Goal: Task Accomplishment & Management: Use online tool/utility

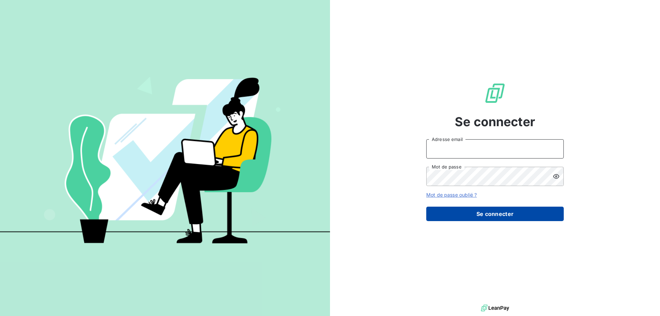
type input "[EMAIL_ADDRESS][DOMAIN_NAME]"
click at [477, 207] on button "Se connecter" at bounding box center [495, 214] width 138 height 14
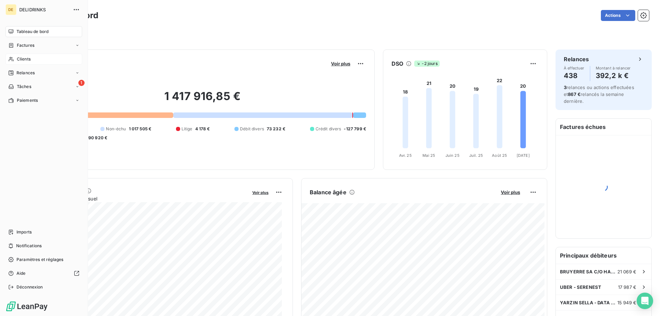
click at [25, 59] on span "Clients" at bounding box center [24, 59] width 14 height 6
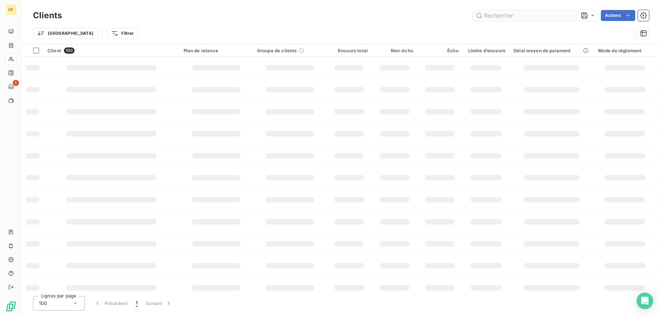
click at [499, 15] on input "text" at bounding box center [524, 15] width 103 height 11
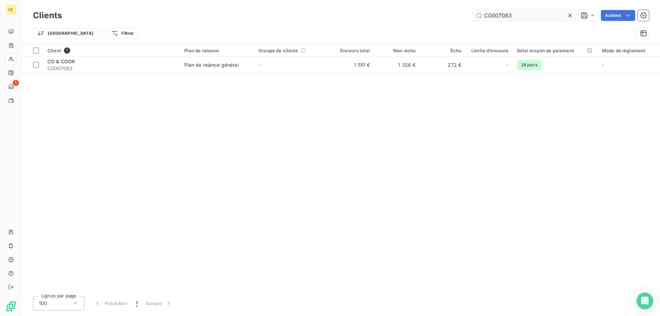
type input "C0007083"
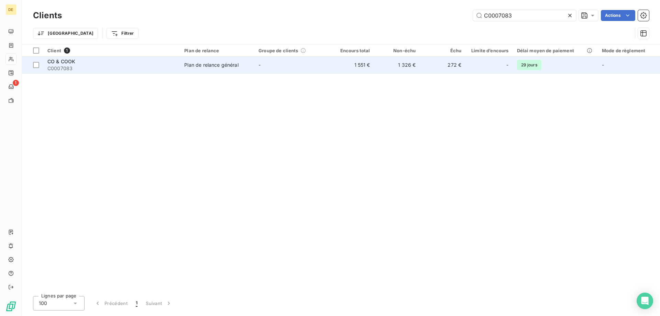
click at [324, 69] on td "-" at bounding box center [291, 65] width 74 height 17
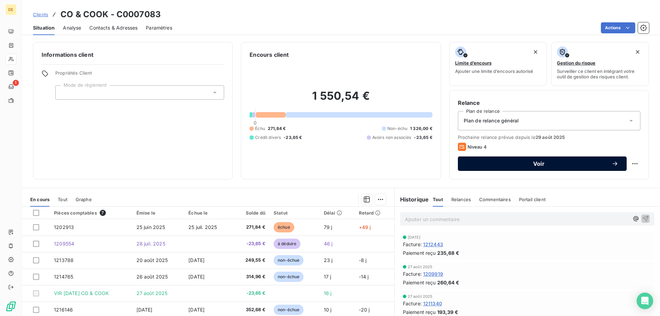
click at [520, 165] on span "Voir" at bounding box center [538, 164] width 145 height 6
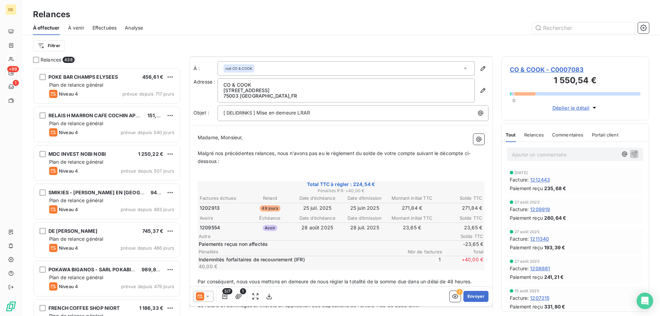
scroll to position [69, 0]
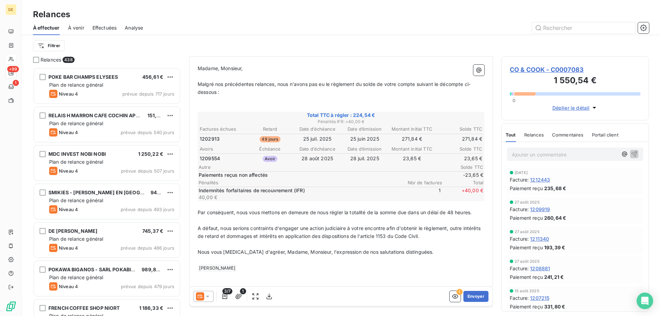
click at [210, 298] on icon at bounding box center [207, 296] width 7 height 7
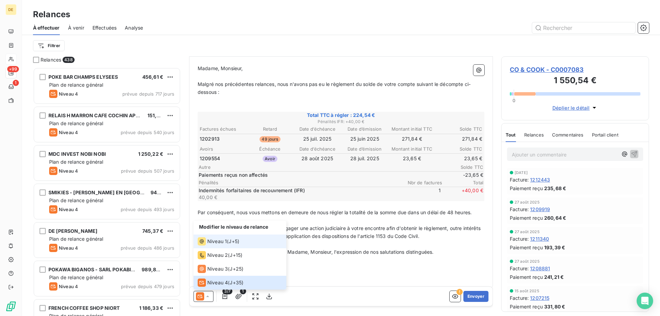
click at [227, 240] on div "Niveau 1 ( J+5 )" at bounding box center [219, 241] width 42 height 8
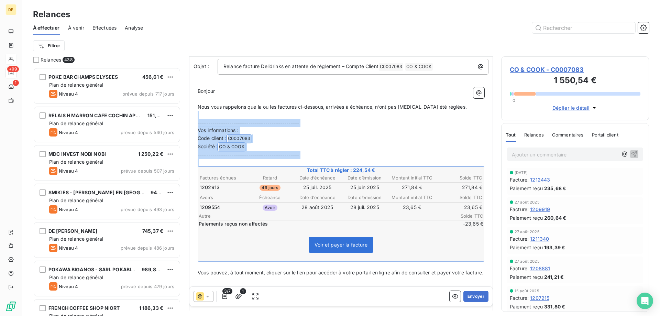
drag, startPoint x: 310, startPoint y: 104, endPoint x: 320, endPoint y: 156, distance: 53.6
click at [320, 156] on div "Bonjour ﻿ Nous vous rappelons que la ou les factures ci-dessous, arrivées à éch…" at bounding box center [341, 299] width 287 height 424
click at [321, 151] on p "------------------------------------------------" at bounding box center [341, 155] width 287 height 8
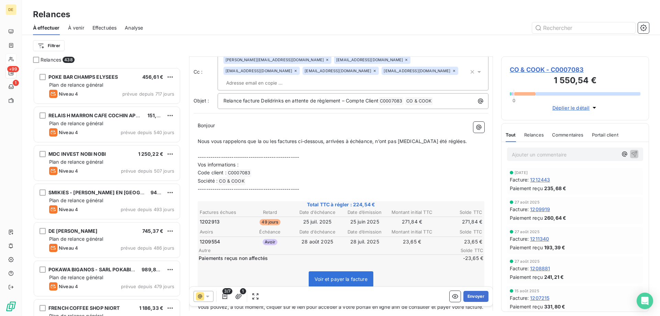
scroll to position [0, 0]
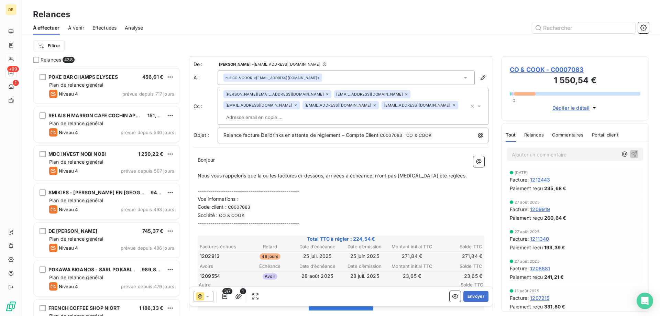
click at [303, 112] on input "text" at bounding box center [263, 117] width 79 height 10
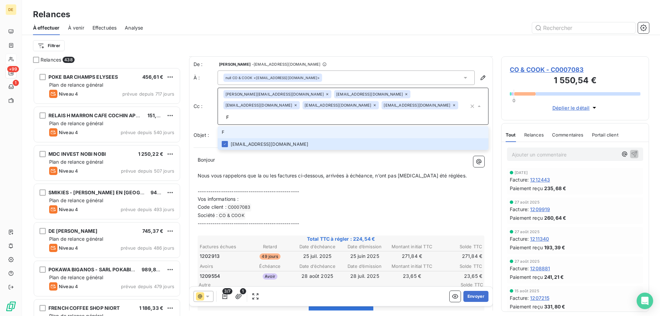
type input "[EMAIL_ADDRESS][DOMAIN_NAME]"
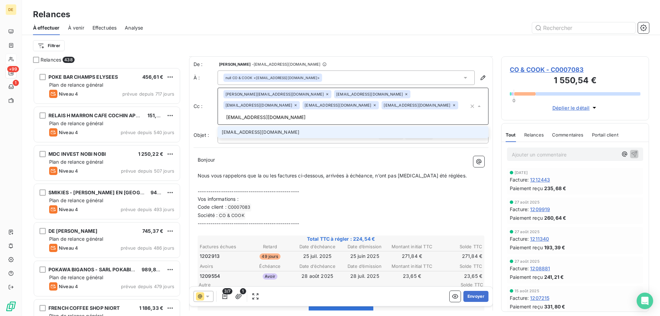
click at [269, 126] on li "[EMAIL_ADDRESS][DOMAIN_NAME]" at bounding box center [353, 132] width 271 height 12
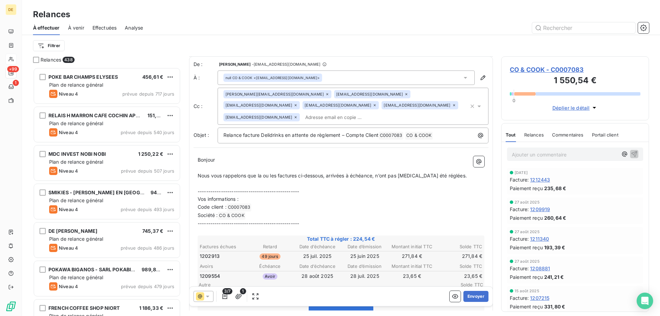
click at [301, 156] on p "Bonjour" at bounding box center [341, 160] width 287 height 8
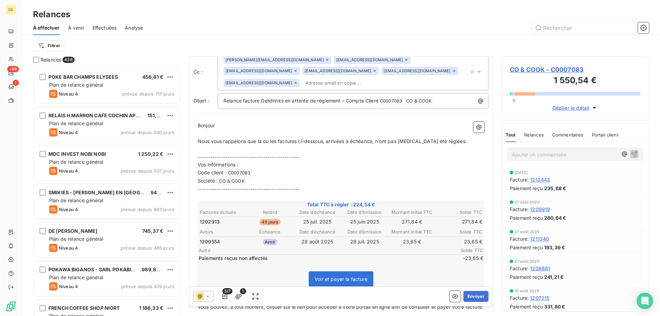
scroll to position [0, 0]
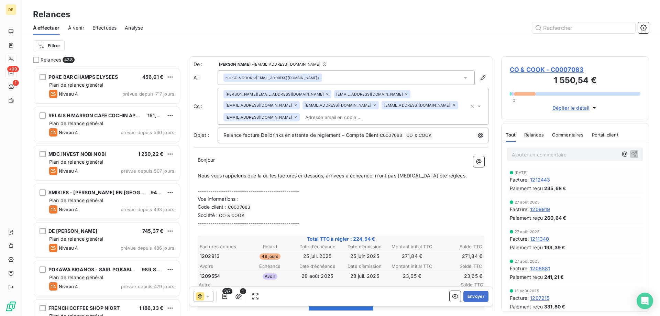
click at [215, 164] on p "﻿" at bounding box center [341, 168] width 287 height 8
click at [454, 172] on p "Nous vous rappelons que la ou les factures ci-dessous, arrivées à échéance, n’o…" at bounding box center [341, 176] width 287 height 8
click at [398, 180] on p "﻿" at bounding box center [341, 184] width 287 height 8
click at [315, 188] on p "------------------------------------------------" at bounding box center [341, 192] width 287 height 8
click at [317, 188] on p "------------------------------------------------" at bounding box center [341, 192] width 287 height 8
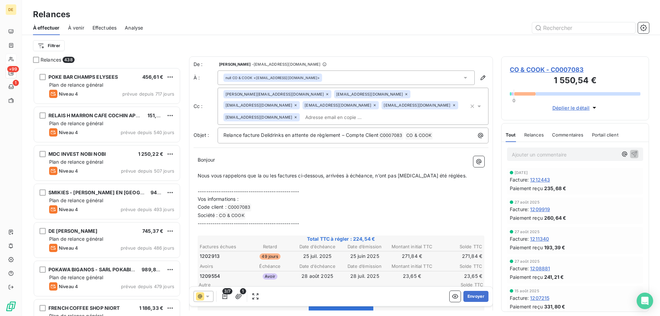
click at [306, 203] on p "Code client : C0007083 ﻿ ﻿" at bounding box center [341, 207] width 287 height 8
drag, startPoint x: 300, startPoint y: 199, endPoint x: 275, endPoint y: 220, distance: 32.6
click at [298, 203] on p "Code client : C0007083 ﻿ ﻿" at bounding box center [341, 207] width 287 height 8
click at [271, 220] on span "------------------------------------------------" at bounding box center [248, 223] width 101 height 6
click at [261, 212] on p "Société : CO & COOK ﻿ ﻿" at bounding box center [341, 216] width 287 height 8
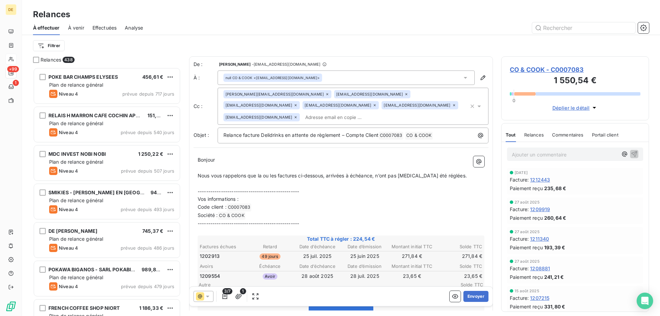
drag, startPoint x: 305, startPoint y: 210, endPoint x: 308, endPoint y: 210, distance: 3.8
click at [308, 220] on p "------------------------------------------------" at bounding box center [341, 224] width 287 height 8
click at [318, 220] on p "------------------------------------------------" at bounding box center [341, 224] width 287 height 8
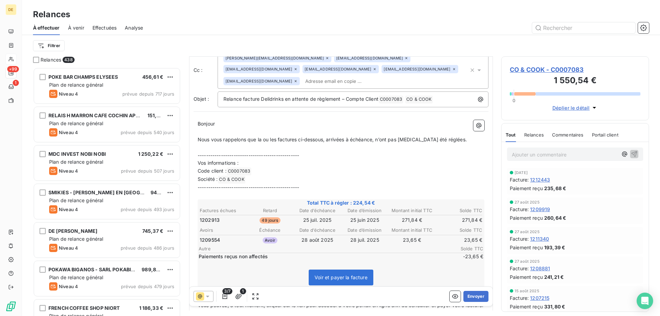
scroll to position [6, 6]
click at [360, 159] on p "Vos informations :" at bounding box center [341, 163] width 287 height 8
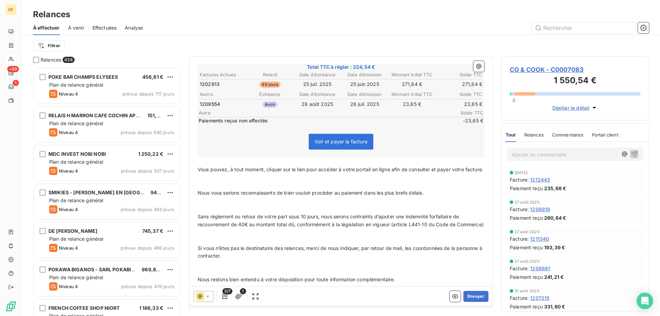
scroll to position [207, 0]
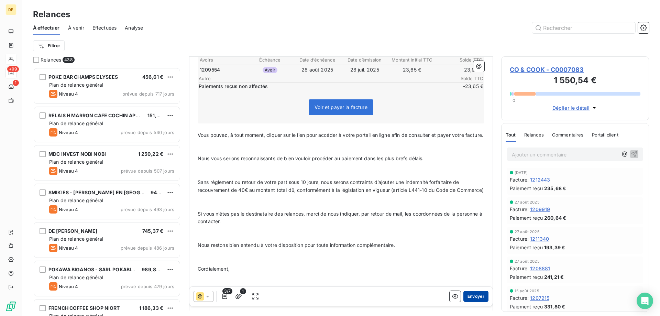
click at [464, 297] on button "Envoyer" at bounding box center [476, 296] width 25 height 11
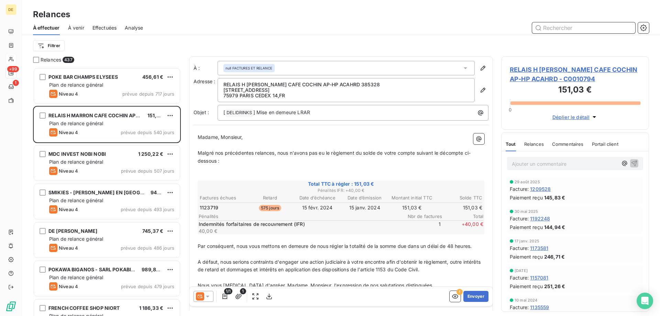
click at [584, 28] on input "text" at bounding box center [583, 27] width 103 height 11
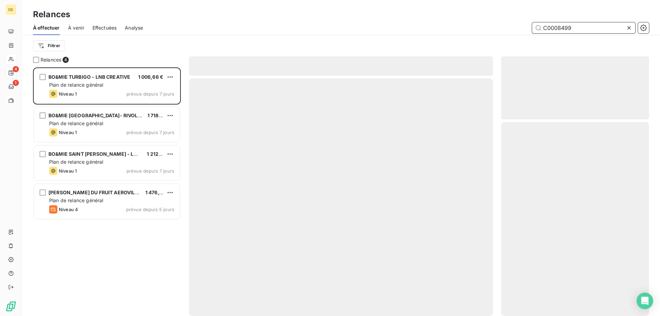
scroll to position [243, 143]
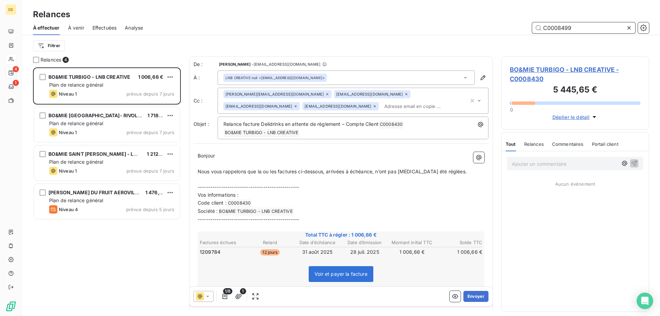
type input "C0008499"
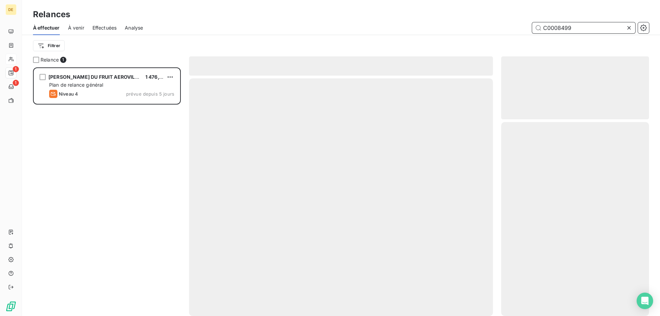
scroll to position [243, 143]
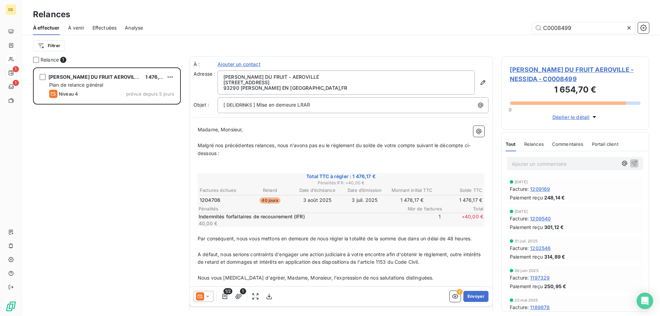
click at [208, 300] on div at bounding box center [204, 296] width 20 height 11
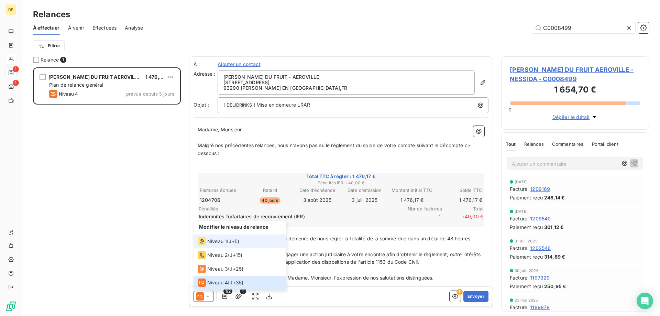
click at [220, 244] on span "Niveau 1" at bounding box center [217, 241] width 20 height 7
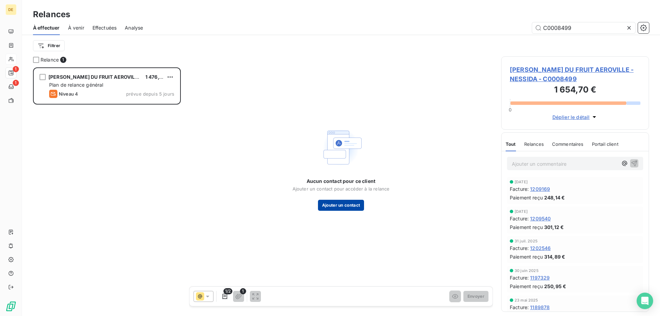
click at [342, 205] on button "Ajouter un contact" at bounding box center [341, 205] width 46 height 11
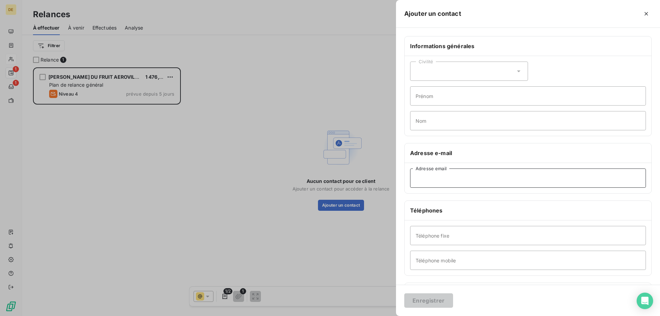
click at [443, 183] on input "Adresse email" at bounding box center [528, 178] width 236 height 19
paste input "[EMAIL_ADDRESS][DOMAIN_NAME]"
type input "[EMAIL_ADDRESS][DOMAIN_NAME]"
click at [451, 69] on div "Civilité" at bounding box center [469, 71] width 118 height 19
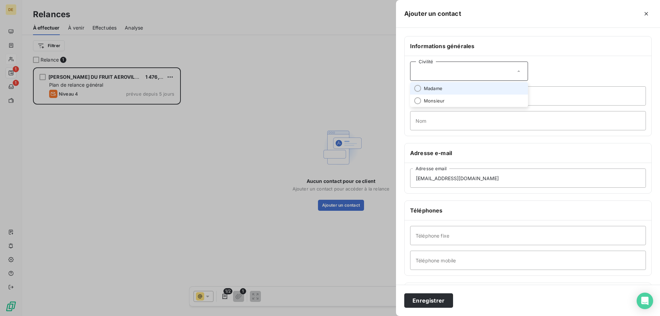
click at [435, 89] on span "Madame" at bounding box center [433, 88] width 19 height 7
click at [435, 99] on input "Prénom" at bounding box center [528, 95] width 236 height 19
type input "ALICE"
type input "CUARTERO"
click at [453, 240] on input "Téléphone fixe" at bounding box center [528, 235] width 236 height 19
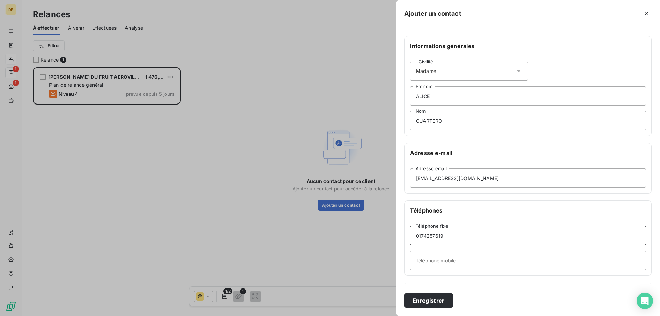
type input "0174257619"
type input "0658124499"
click at [433, 306] on button "Enregistrer" at bounding box center [428, 300] width 49 height 14
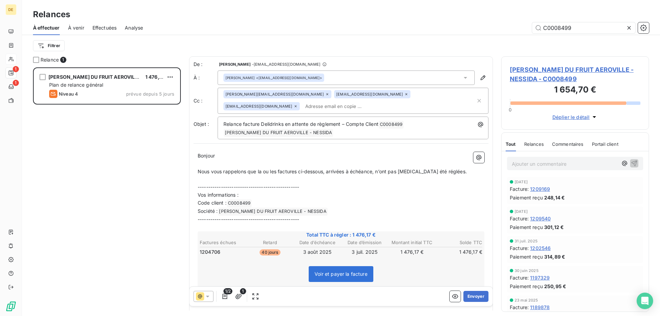
click at [305, 105] on div "[PERSON_NAME][EMAIL_ADDRESS][DOMAIN_NAME] [EMAIL_ADDRESS][DOMAIN_NAME] [EMAIL_A…" at bounding box center [350, 100] width 252 height 21
click at [303, 109] on input "text" at bounding box center [389, 106] width 173 height 10
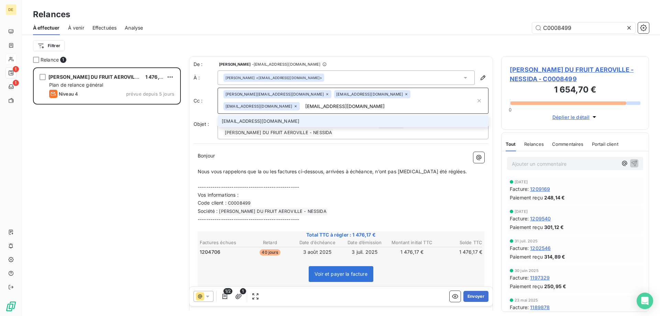
click at [304, 107] on input "[EMAIL_ADDRESS][DOMAIN_NAME]" at bounding box center [389, 106] width 173 height 10
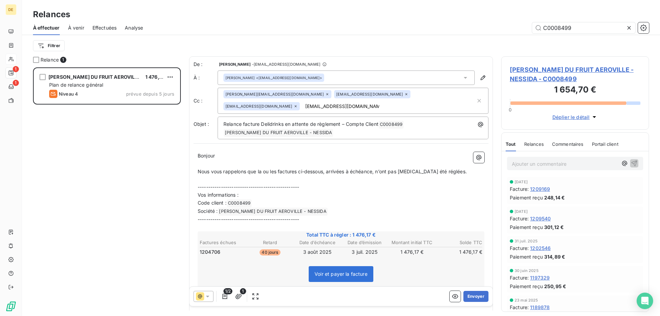
click at [303, 105] on div "[PERSON_NAME][EMAIL_ADDRESS][DOMAIN_NAME] [EMAIL_ADDRESS][DOMAIN_NAME] [EMAIL_A…" at bounding box center [350, 100] width 252 height 21
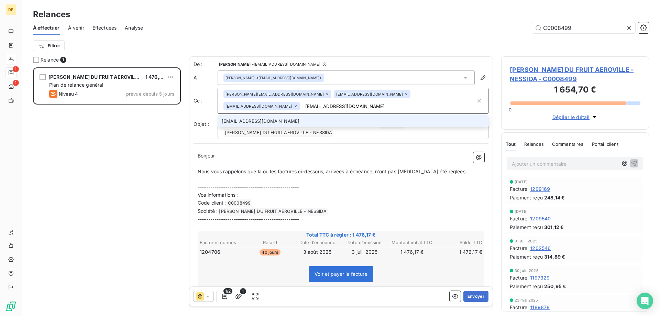
type input "[EMAIL_ADDRESS][DOMAIN_NAME]"
click at [272, 121] on li "[EMAIL_ADDRESS][DOMAIN_NAME]" at bounding box center [353, 121] width 271 height 12
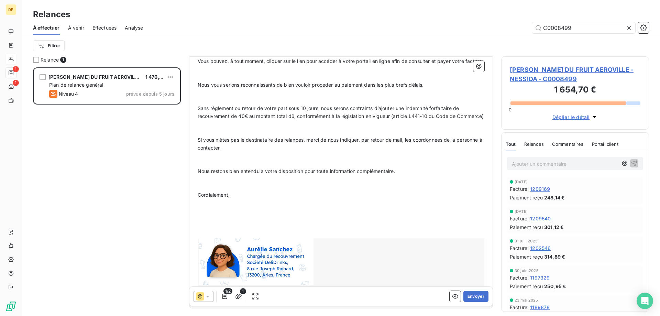
scroll to position [275, 0]
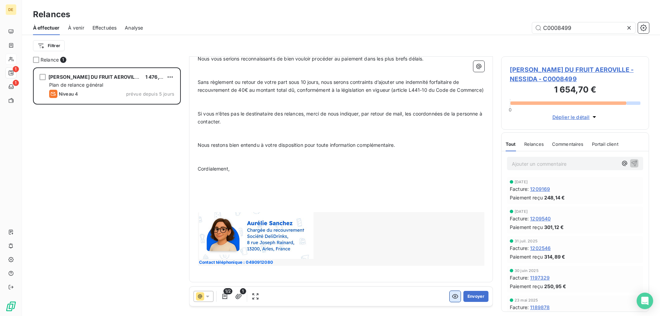
click at [450, 300] on button "button" at bounding box center [455, 296] width 11 height 11
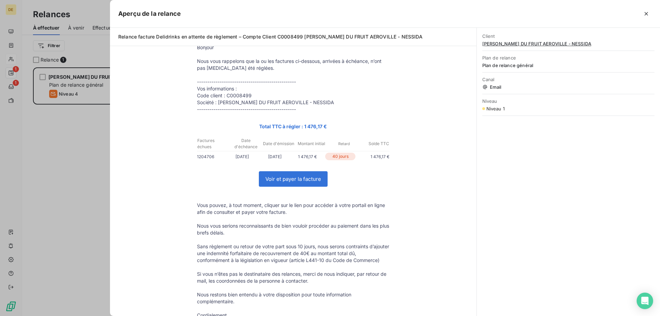
scroll to position [187, 0]
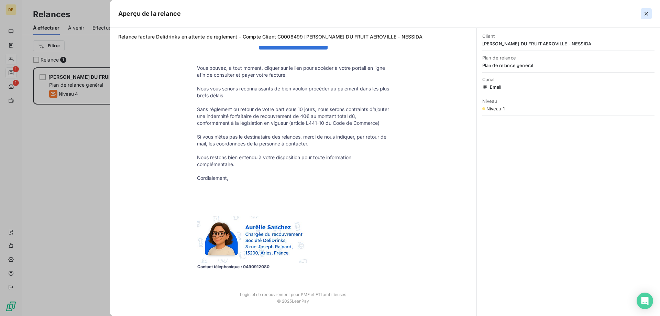
click at [646, 18] on button "button" at bounding box center [646, 13] width 11 height 11
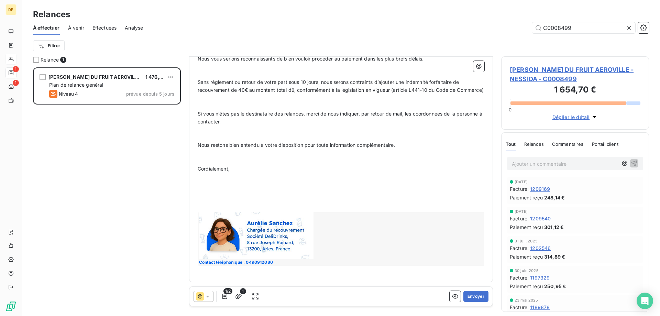
scroll to position [283, 0]
click at [471, 299] on button "Envoyer" at bounding box center [476, 296] width 25 height 11
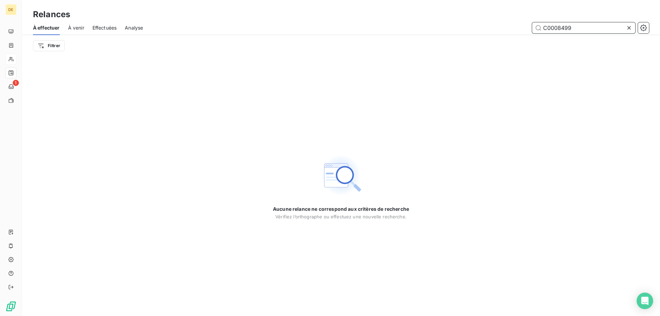
drag, startPoint x: 600, startPoint y: 33, endPoint x: 588, endPoint y: 29, distance: 13.4
click at [597, 33] on input "C0008499" at bounding box center [583, 27] width 103 height 11
click at [588, 29] on input "C0008499" at bounding box center [583, 27] width 103 height 11
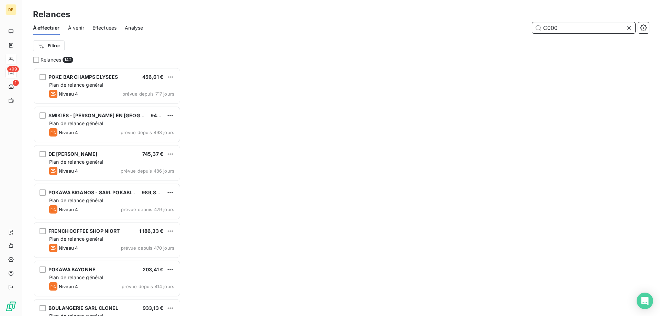
scroll to position [243, 143]
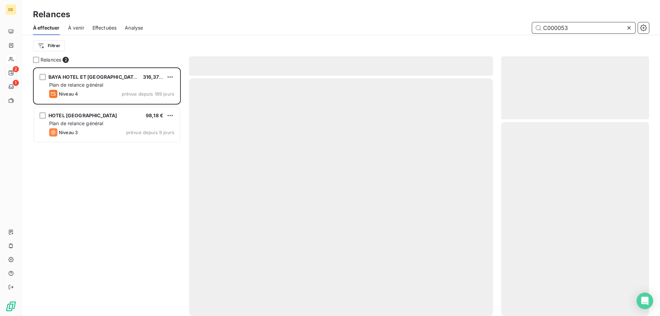
scroll to position [243, 143]
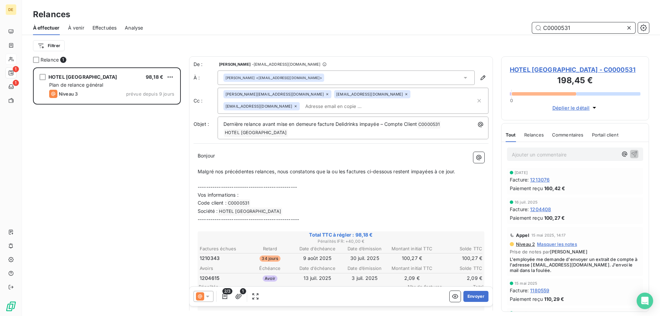
type input "C0000531"
click at [314, 109] on div "[PERSON_NAME][EMAIL_ADDRESS][DOMAIN_NAME] [EMAIL_ADDRESS][DOMAIN_NAME] [EMAIL_A…" at bounding box center [350, 100] width 252 height 21
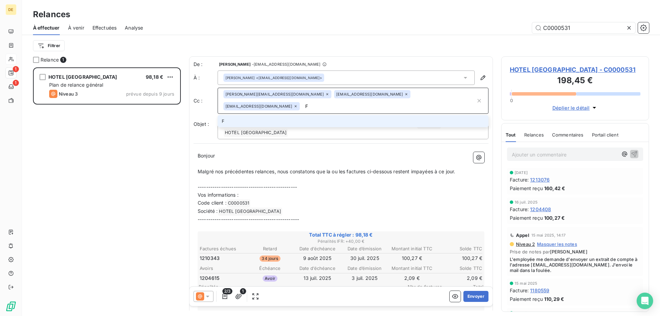
type input "[EMAIL_ADDRESS][DOMAIN_NAME]"
click at [253, 122] on li "[EMAIL_ADDRESS][DOMAIN_NAME]" at bounding box center [353, 121] width 271 height 12
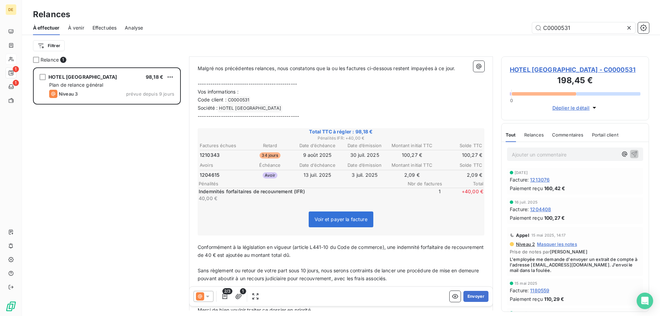
scroll to position [229, 0]
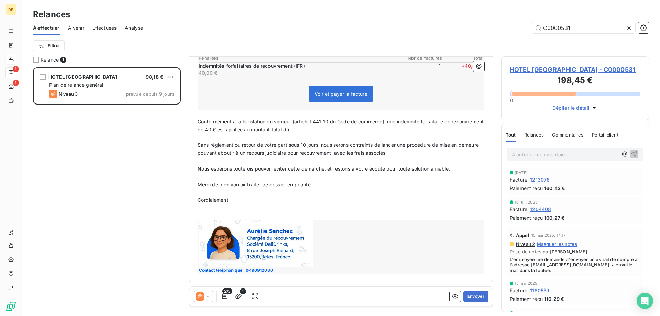
click at [207, 298] on icon at bounding box center [207, 296] width 7 height 7
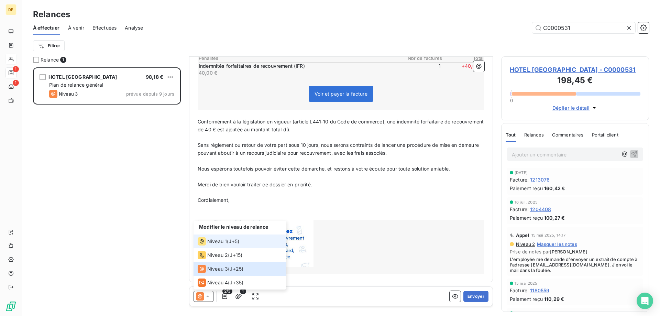
click at [218, 243] on span "Niveau 1" at bounding box center [217, 241] width 20 height 7
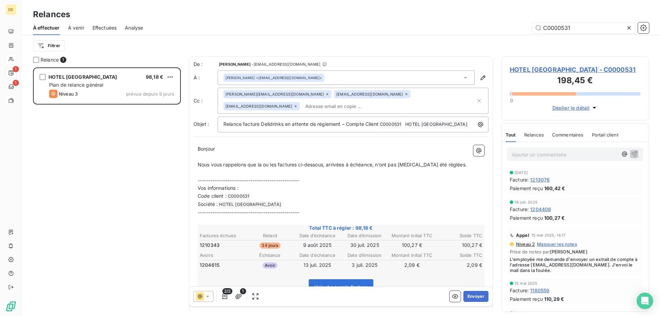
click at [330, 105] on div "[PERSON_NAME][EMAIL_ADDRESS][DOMAIN_NAME] [EMAIL_ADDRESS][DOMAIN_NAME] [EMAIL_A…" at bounding box center [350, 100] width 252 height 21
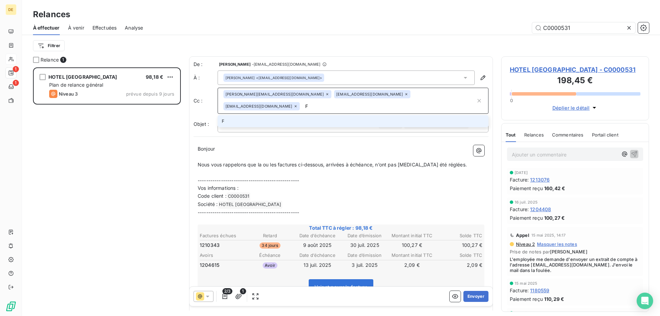
type input "[EMAIL_ADDRESS][DOMAIN_NAME]"
click at [264, 123] on li "[EMAIL_ADDRESS][DOMAIN_NAME]" at bounding box center [353, 121] width 271 height 12
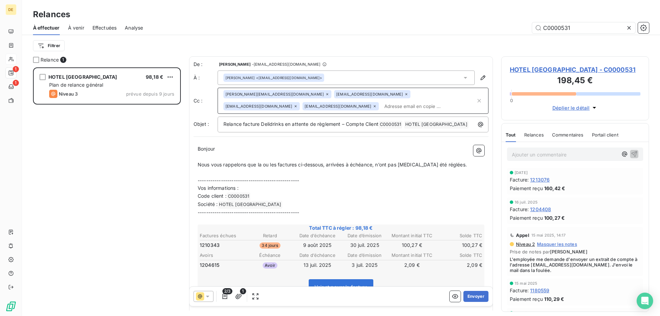
click at [250, 153] on p "﻿" at bounding box center [341, 157] width 287 height 8
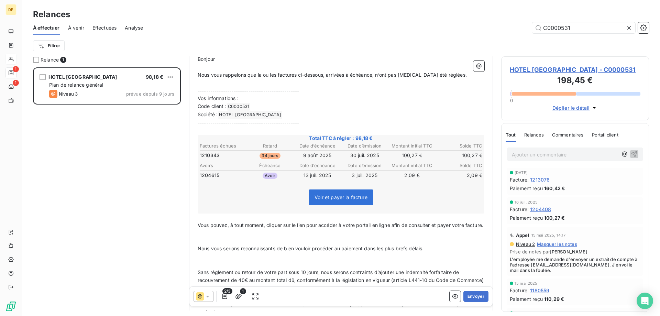
scroll to position [0, 0]
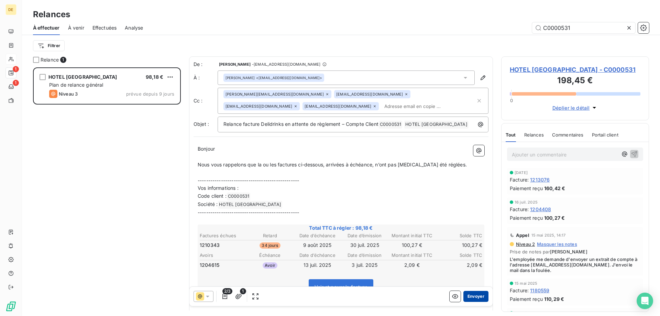
click at [470, 293] on button "Envoyer" at bounding box center [476, 296] width 25 height 11
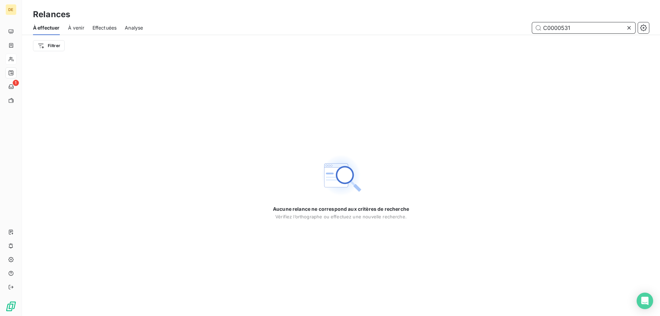
click at [597, 26] on input "C0000531" at bounding box center [583, 27] width 103 height 11
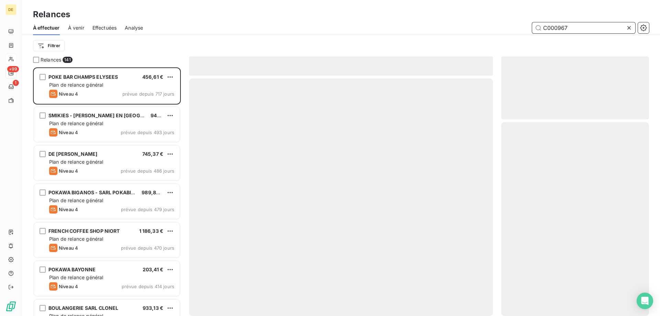
scroll to position [243, 143]
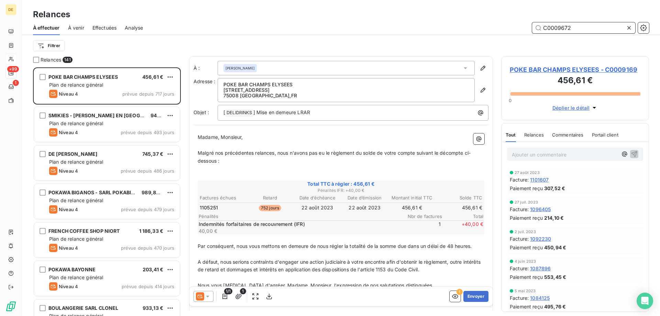
type input "C0009672"
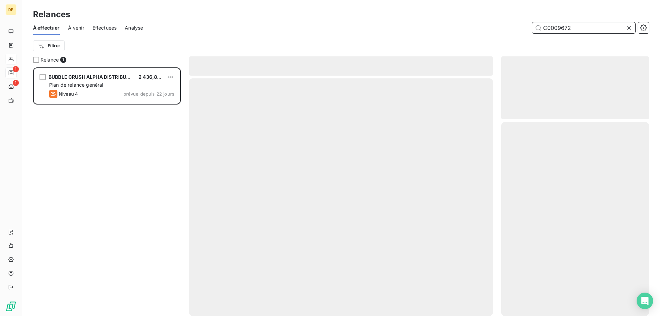
scroll to position [243, 143]
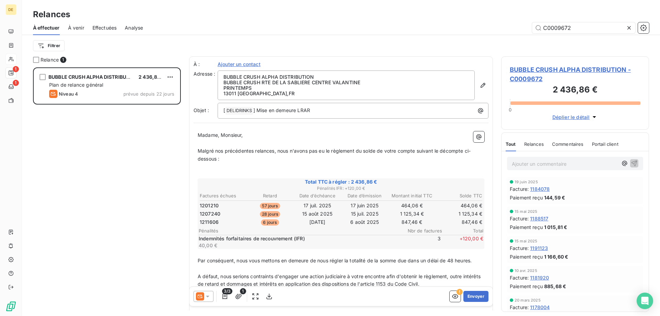
drag, startPoint x: 211, startPoint y: 298, endPoint x: 200, endPoint y: 290, distance: 13.5
click at [210, 298] on icon at bounding box center [207, 296] width 7 height 7
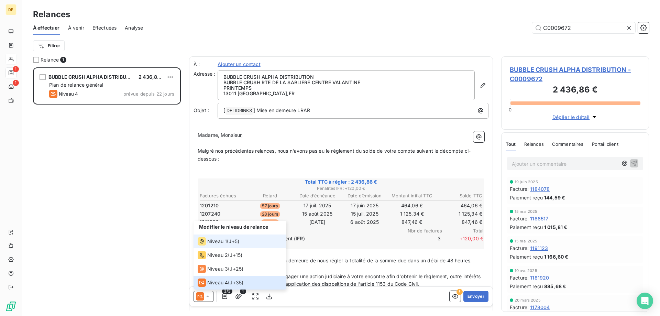
click at [217, 240] on span "Niveau 1" at bounding box center [217, 241] width 20 height 7
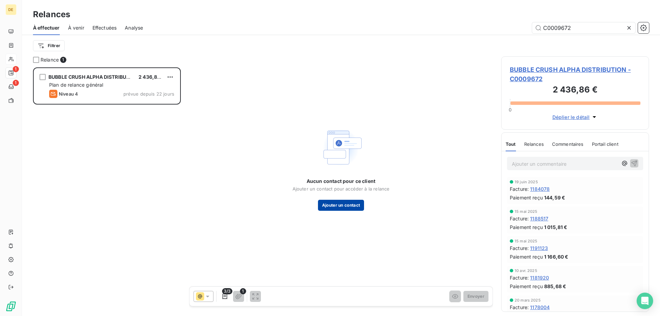
click at [329, 206] on button "Ajouter un contact" at bounding box center [341, 205] width 46 height 11
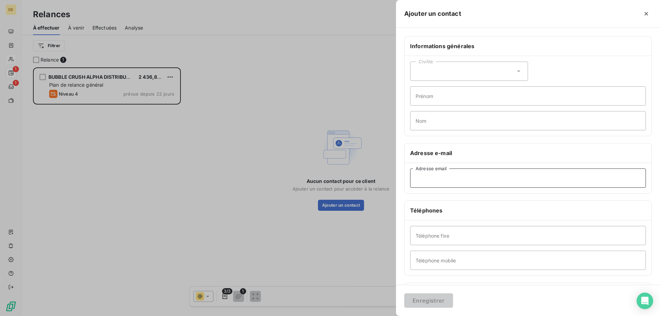
click at [427, 181] on input "Adresse email" at bounding box center [528, 178] width 236 height 19
paste input "[EMAIL_ADDRESS][DOMAIN_NAME]"
type input "[EMAIL_ADDRESS][DOMAIN_NAME]"
click at [456, 72] on div "Civilité" at bounding box center [469, 71] width 118 height 19
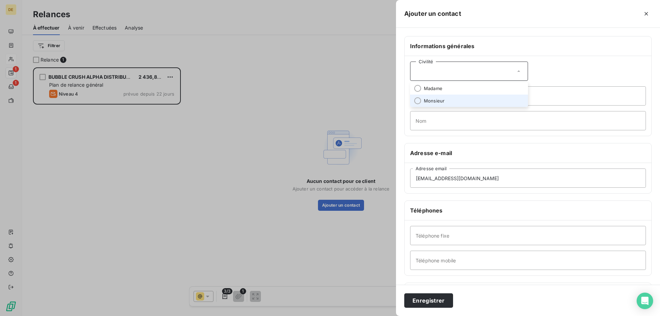
click at [446, 97] on li "Monsieur" at bounding box center [469, 101] width 118 height 12
click at [442, 91] on input "Prénom" at bounding box center [528, 95] width 236 height 19
type input "[PERSON_NAME]"
type input "DETOURNAY"
click at [457, 256] on input "Téléphone mobile" at bounding box center [528, 260] width 236 height 19
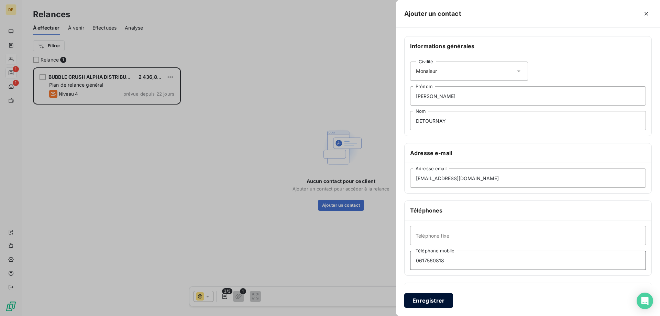
type input "0617560818"
click at [428, 297] on button "Enregistrer" at bounding box center [428, 300] width 49 height 14
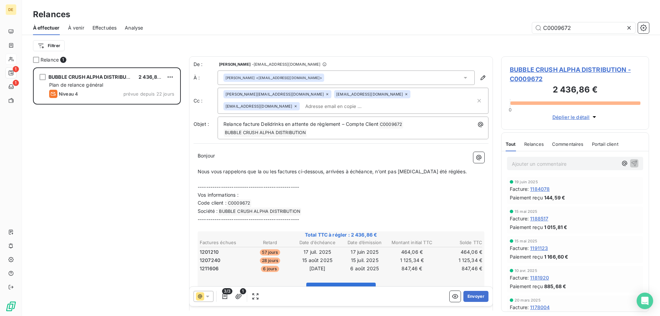
click at [562, 117] on span "Déplier le détail" at bounding box center [571, 116] width 37 height 7
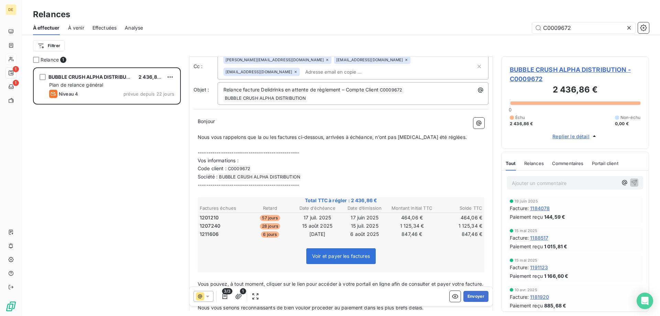
scroll to position [69, 0]
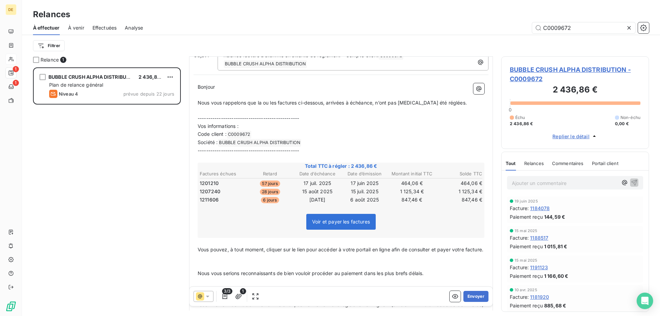
click at [220, 200] on td "1211606" at bounding box center [222, 200] width 47 height 8
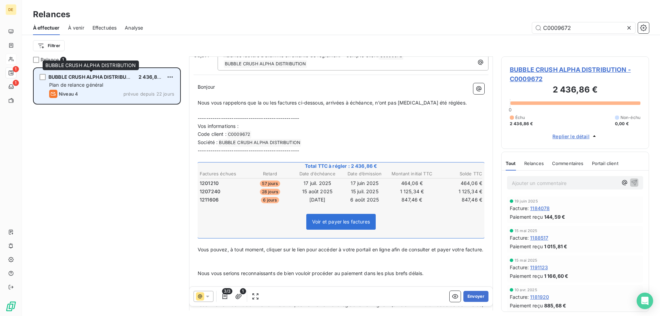
click at [92, 80] on div "BUBBLE CRUSH ALPHA DISTRIBUTION" at bounding box center [90, 77] width 85 height 7
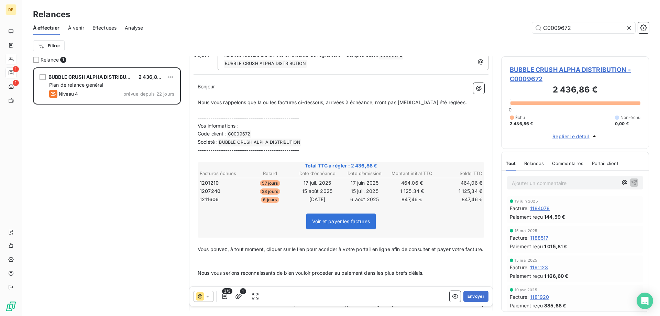
scroll to position [0, 0]
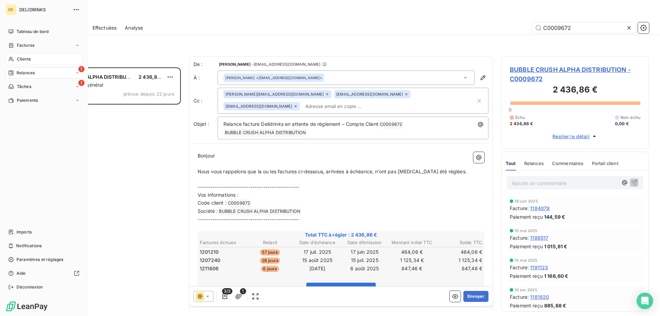
click at [31, 57] on div "Clients" at bounding box center [44, 59] width 77 height 11
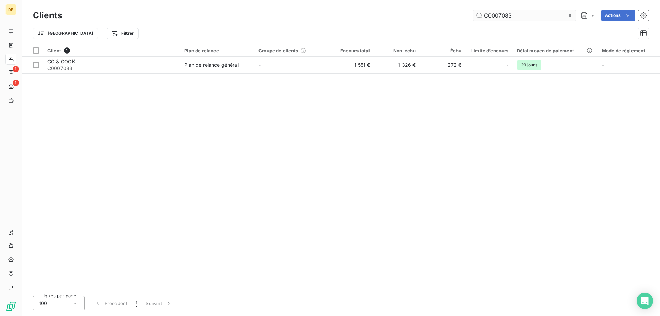
click at [535, 14] on input "C0007083" at bounding box center [524, 15] width 103 height 11
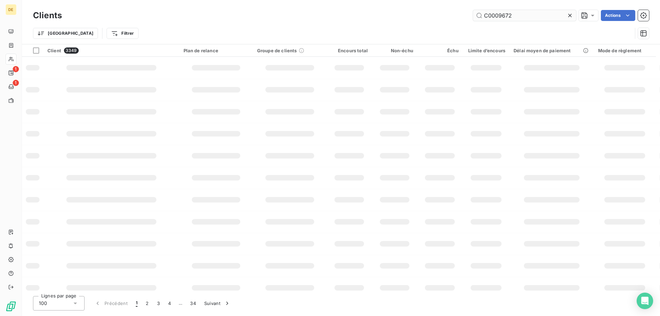
type input "C0009672"
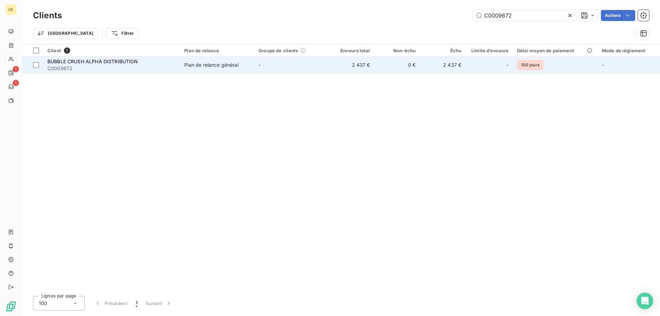
click at [288, 64] on td "-" at bounding box center [291, 65] width 74 height 17
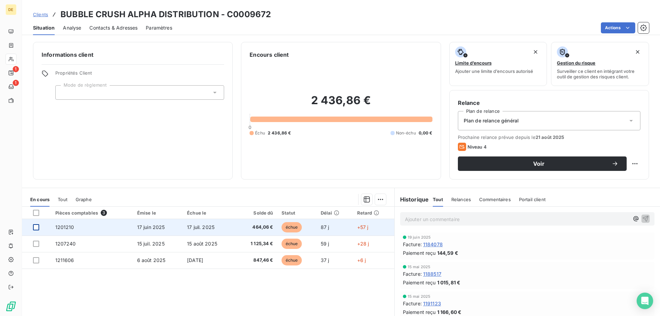
click at [36, 228] on div at bounding box center [36, 227] width 6 height 6
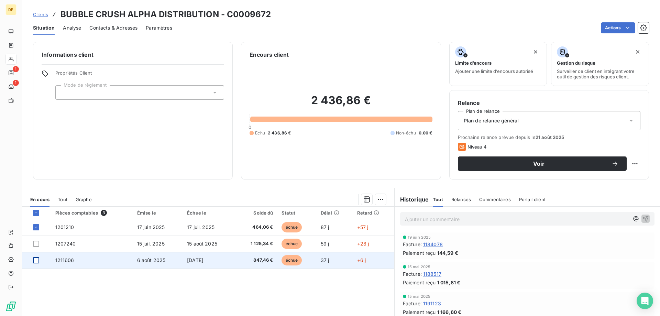
click at [34, 262] on div at bounding box center [36, 260] width 6 height 6
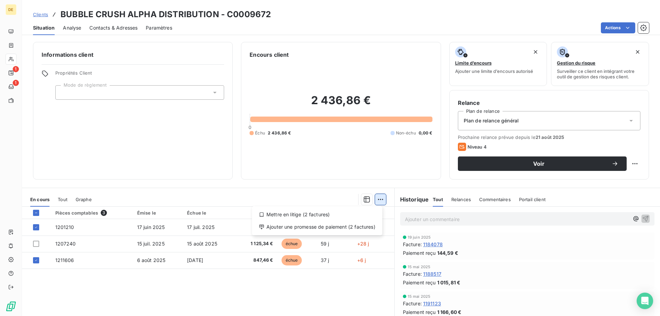
click at [376, 203] on html "DE 1 1 Clients BUBBLE CRUSH ALPHA DISTRIBUTION - C0009672 Situation Analyse Con…" at bounding box center [330, 158] width 660 height 316
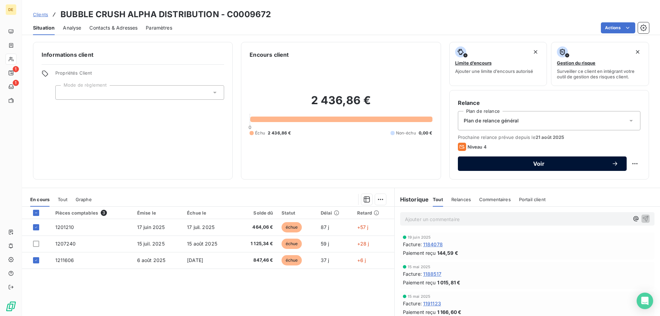
click at [537, 164] on span "Voir" at bounding box center [538, 164] width 145 height 6
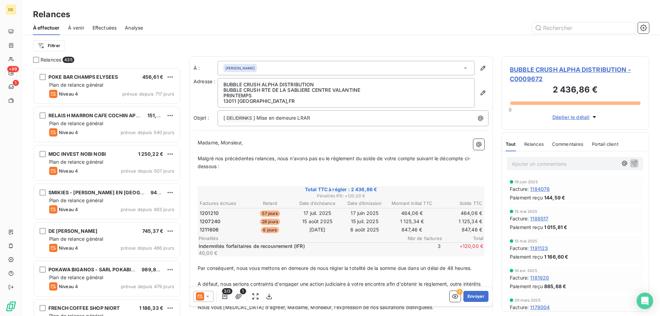
scroll to position [243, 143]
